Goal: Information Seeking & Learning: Learn about a topic

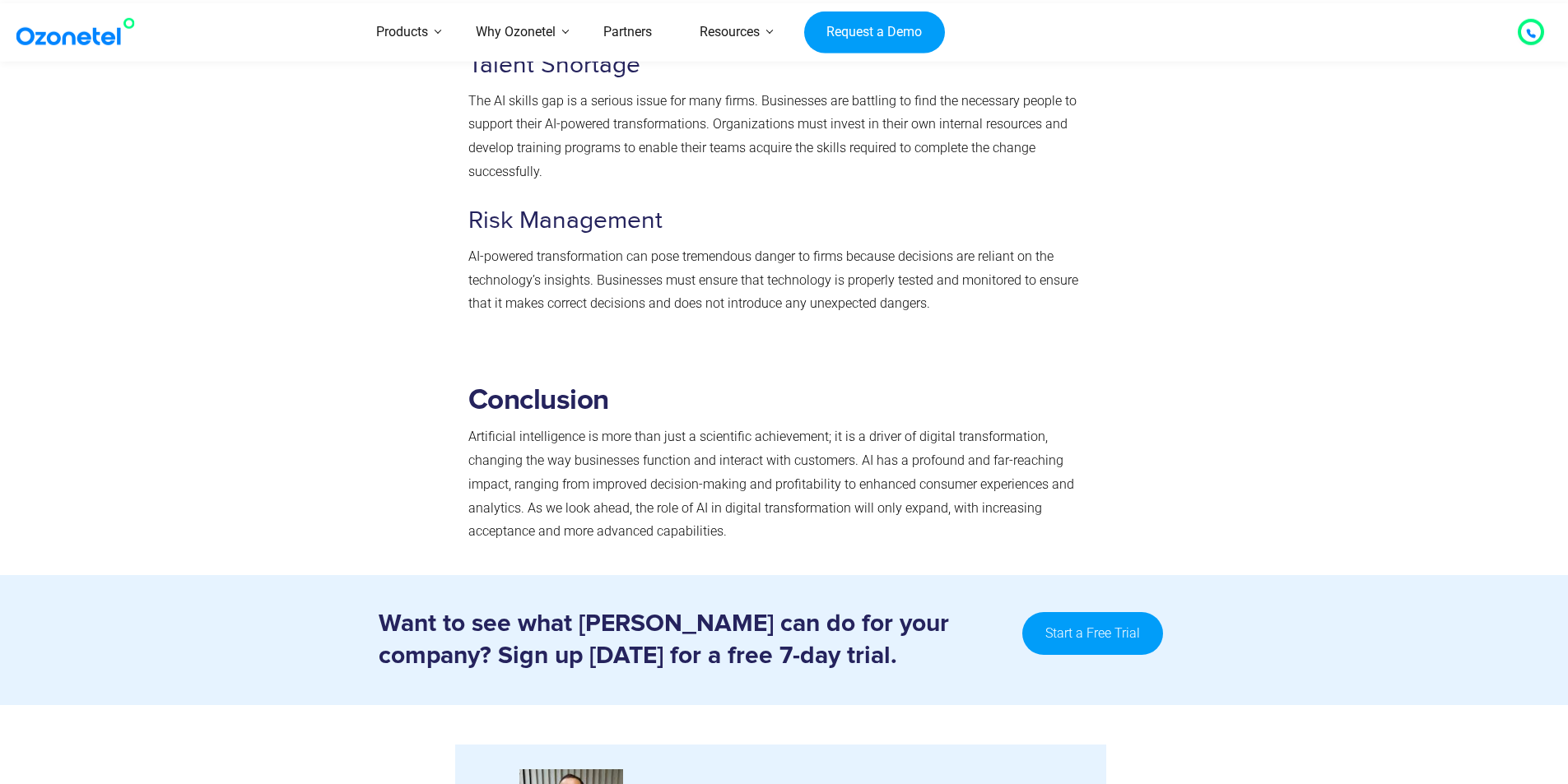
scroll to position [5982, 0]
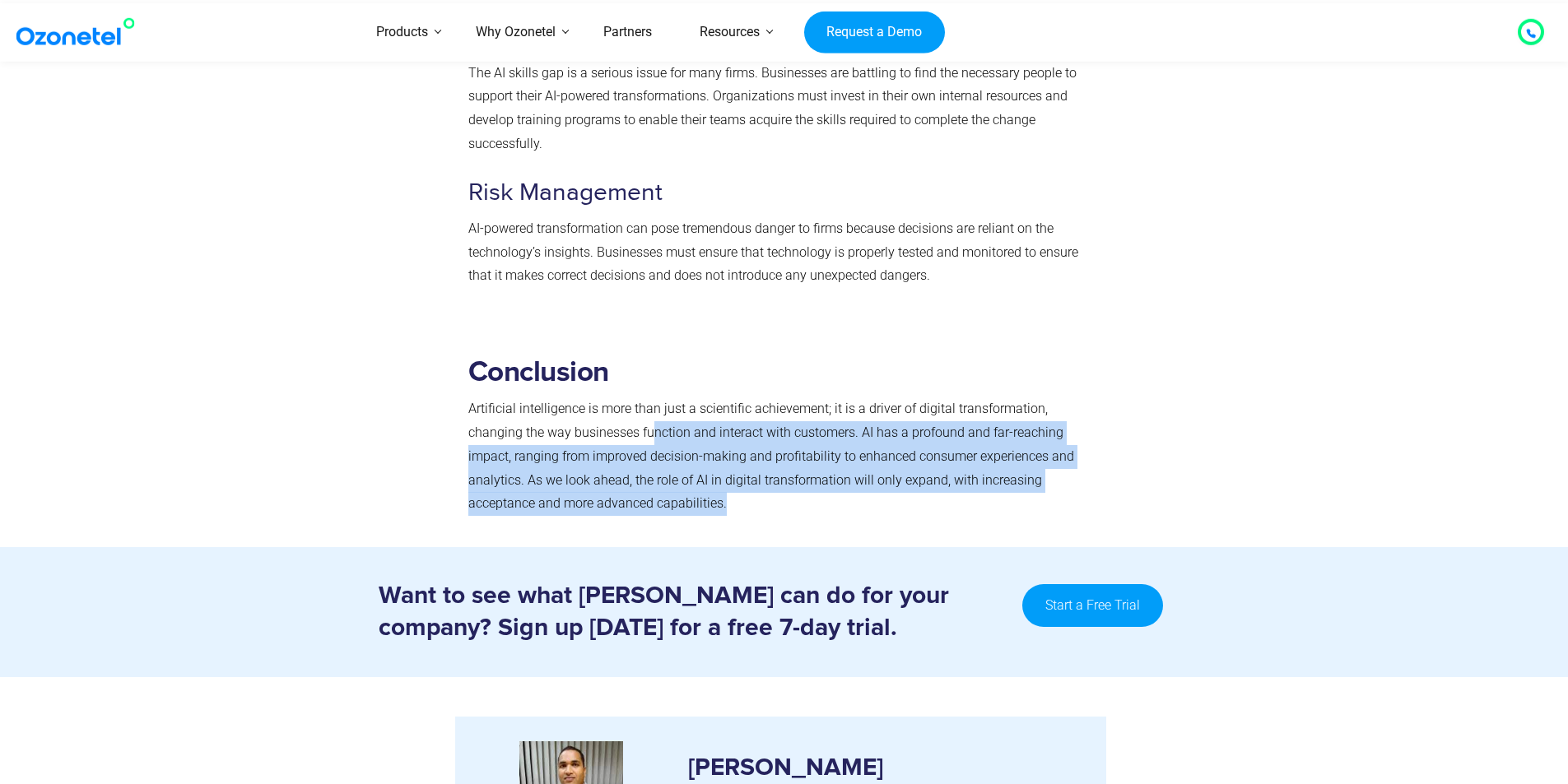
drag, startPoint x: 650, startPoint y: 406, endPoint x: 747, endPoint y: 485, distance: 125.1
click at [746, 493] on section at bounding box center [784, 520] width 1568 height 54
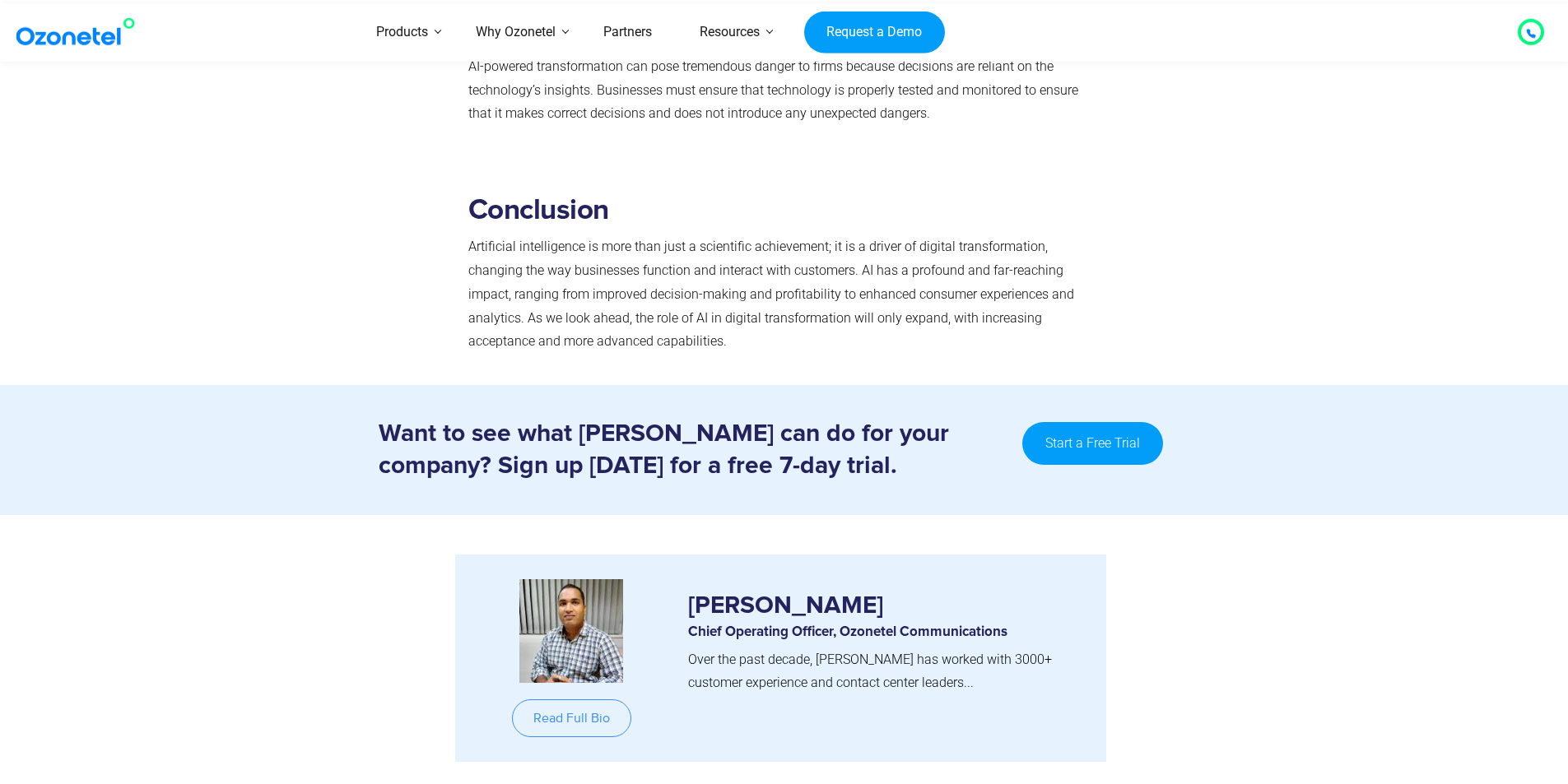
scroll to position [6145, 0]
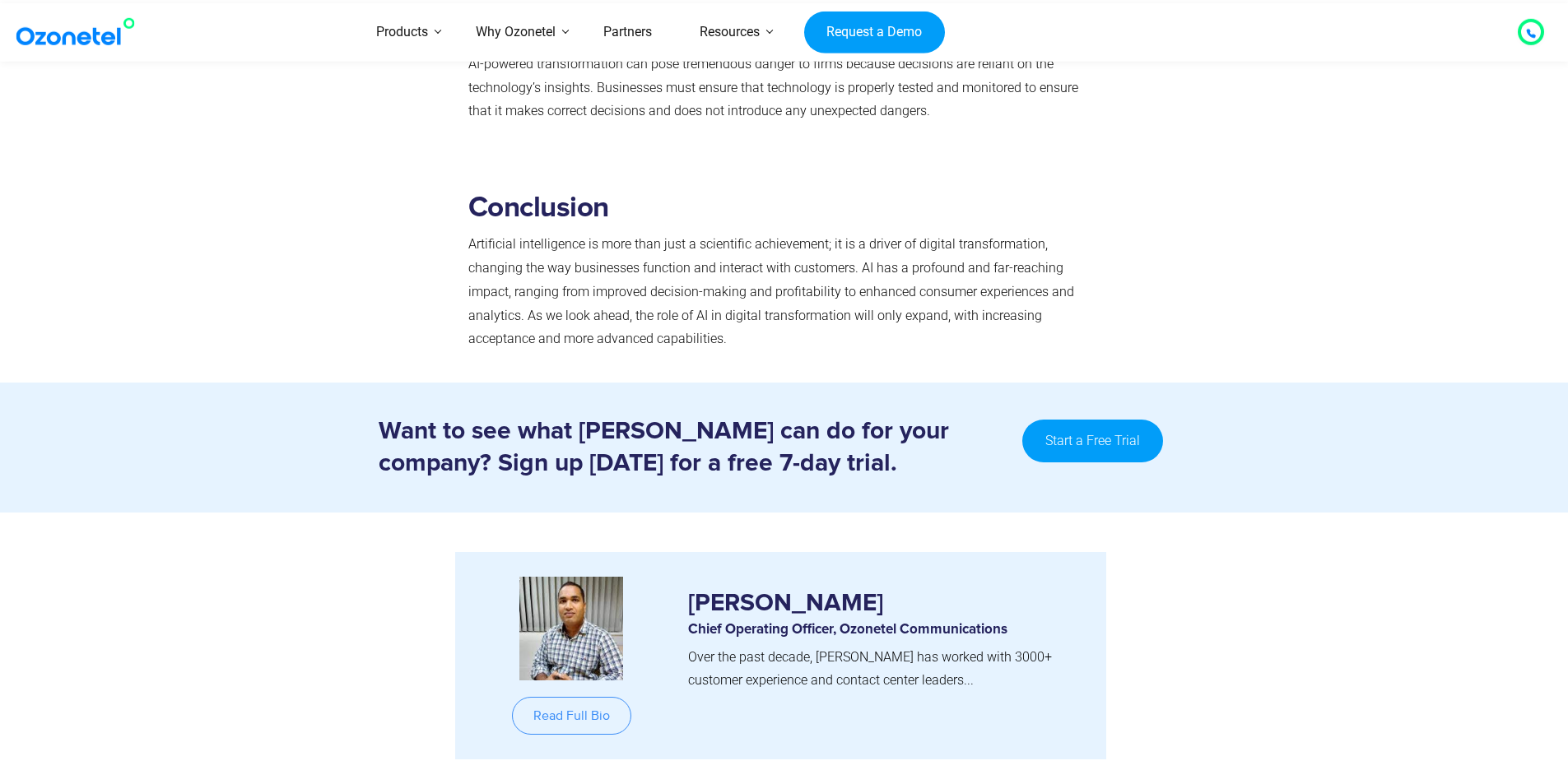
click at [103, 40] on img at bounding box center [79, 31] width 133 height 30
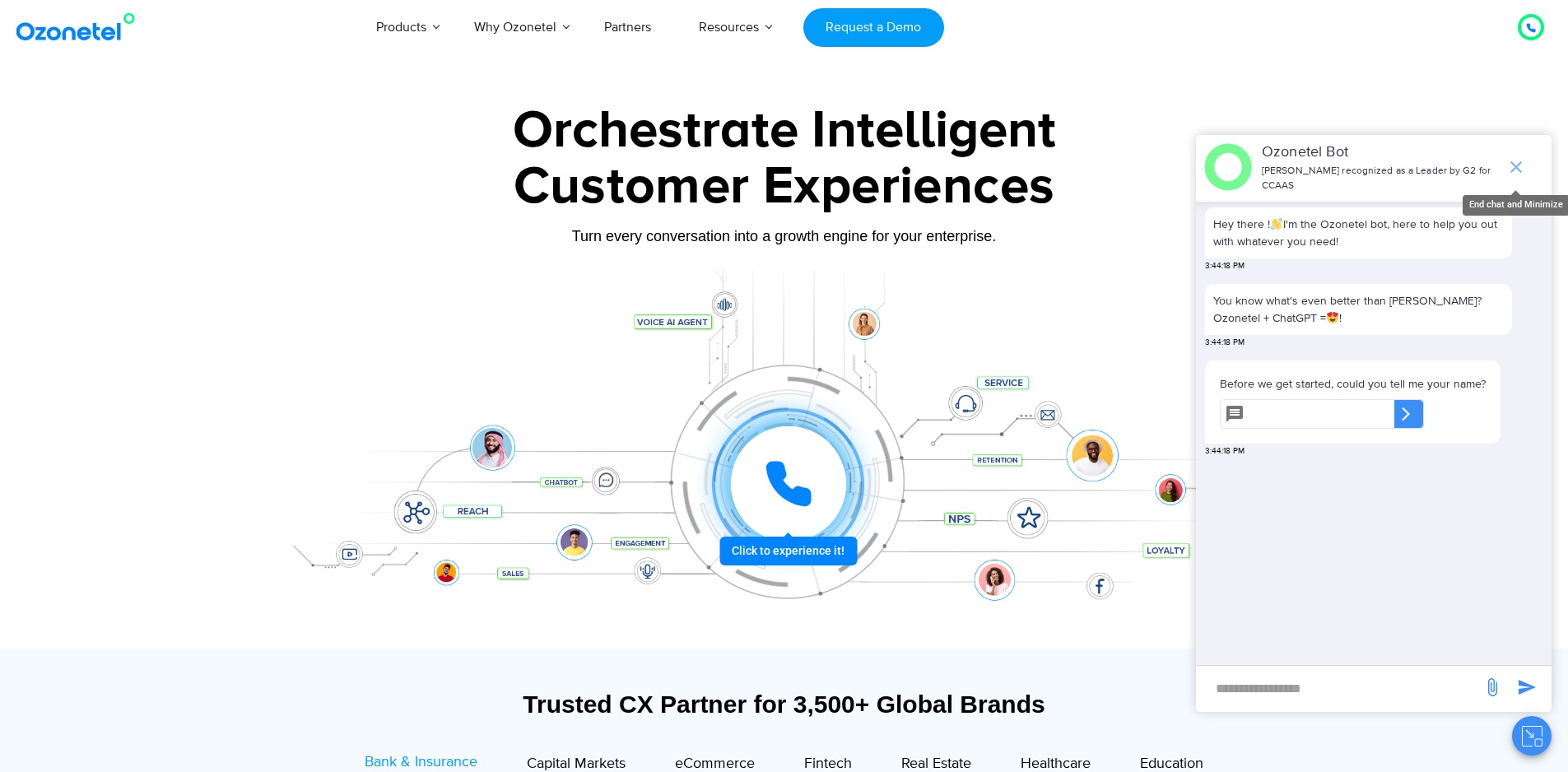
click at [1518, 161] on icon "end chat or minimize" at bounding box center [1516, 167] width 12 height 12
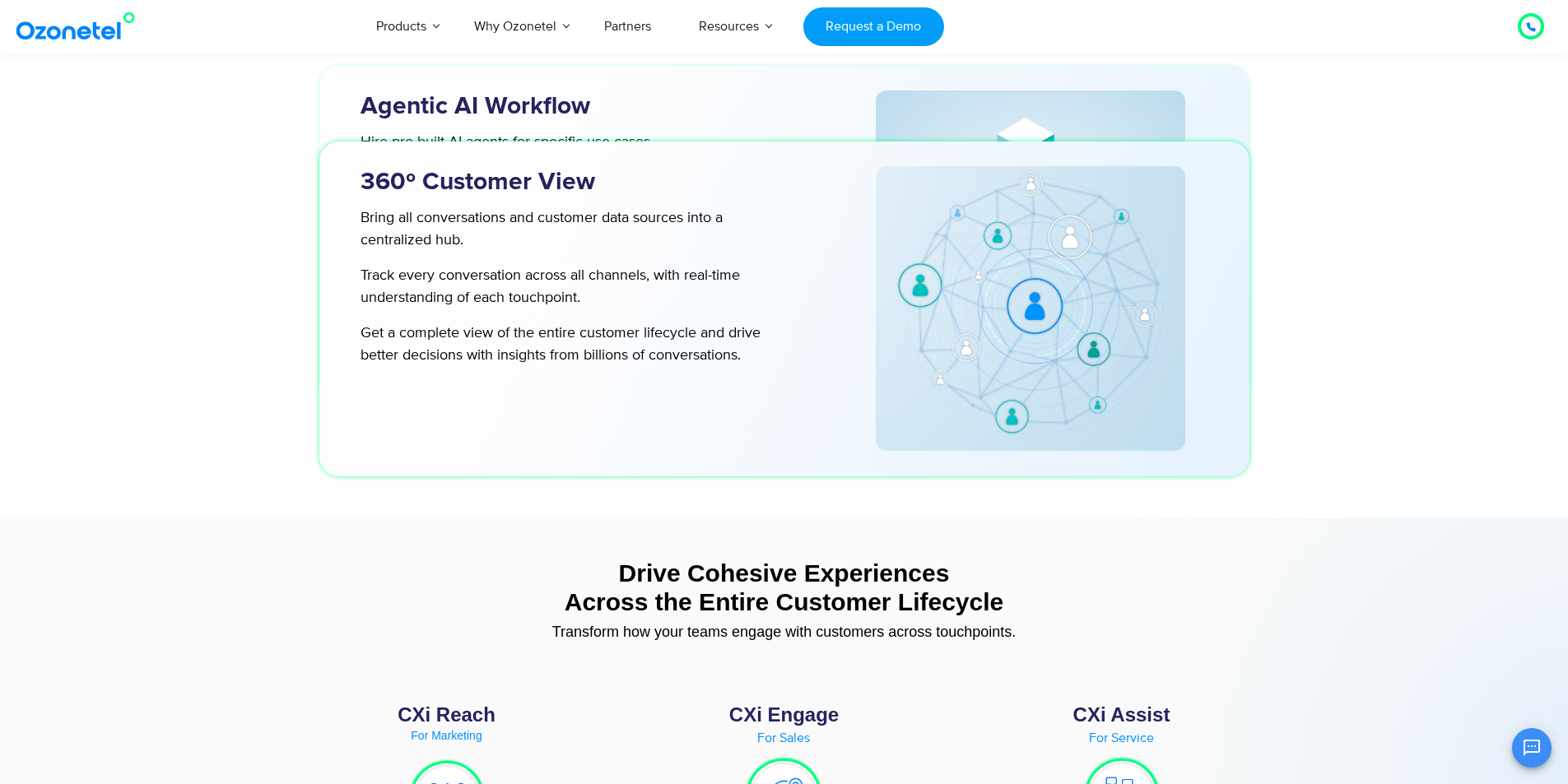
scroll to position [5597, 0]
